Goal: Find specific page/section: Find specific page/section

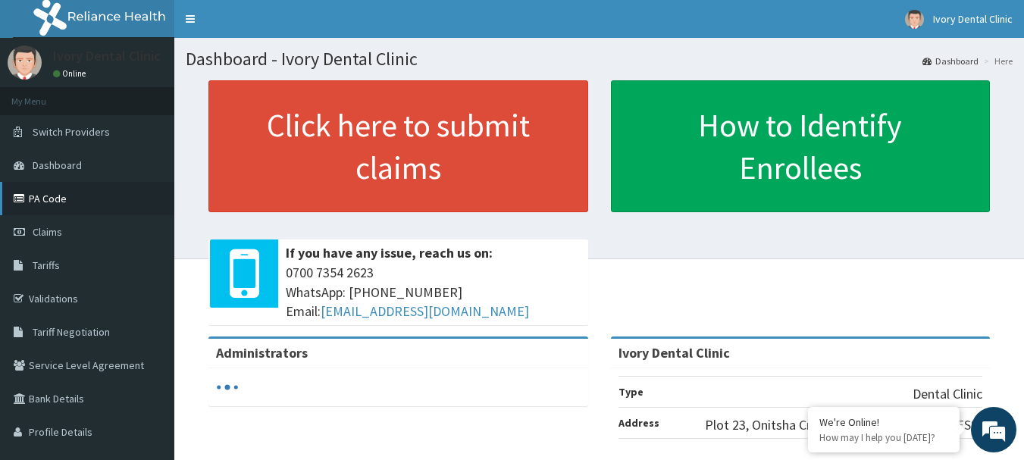
click at [57, 199] on link "PA Code" at bounding box center [87, 198] width 174 height 33
click at [431, 281] on span "[PHONE_NUMBER] WhatsApp: 017001580 Email: [EMAIL_ADDRESS][DOMAIN_NAME]" at bounding box center [433, 292] width 295 height 58
